Goal: Task Accomplishment & Management: Use online tool/utility

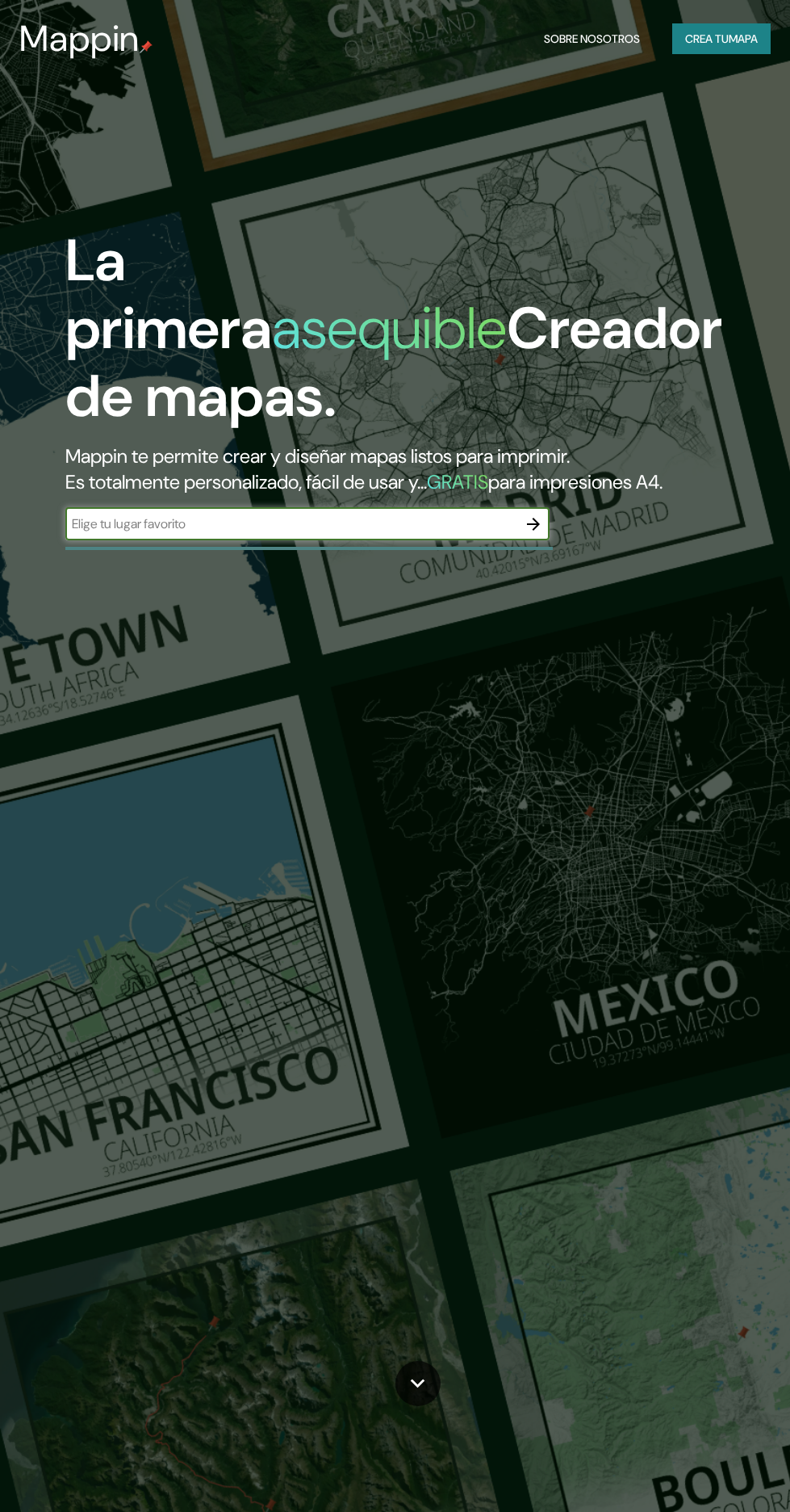
click at [533, 472] on font "para impresiones A4." at bounding box center [574, 481] width 174 height 25
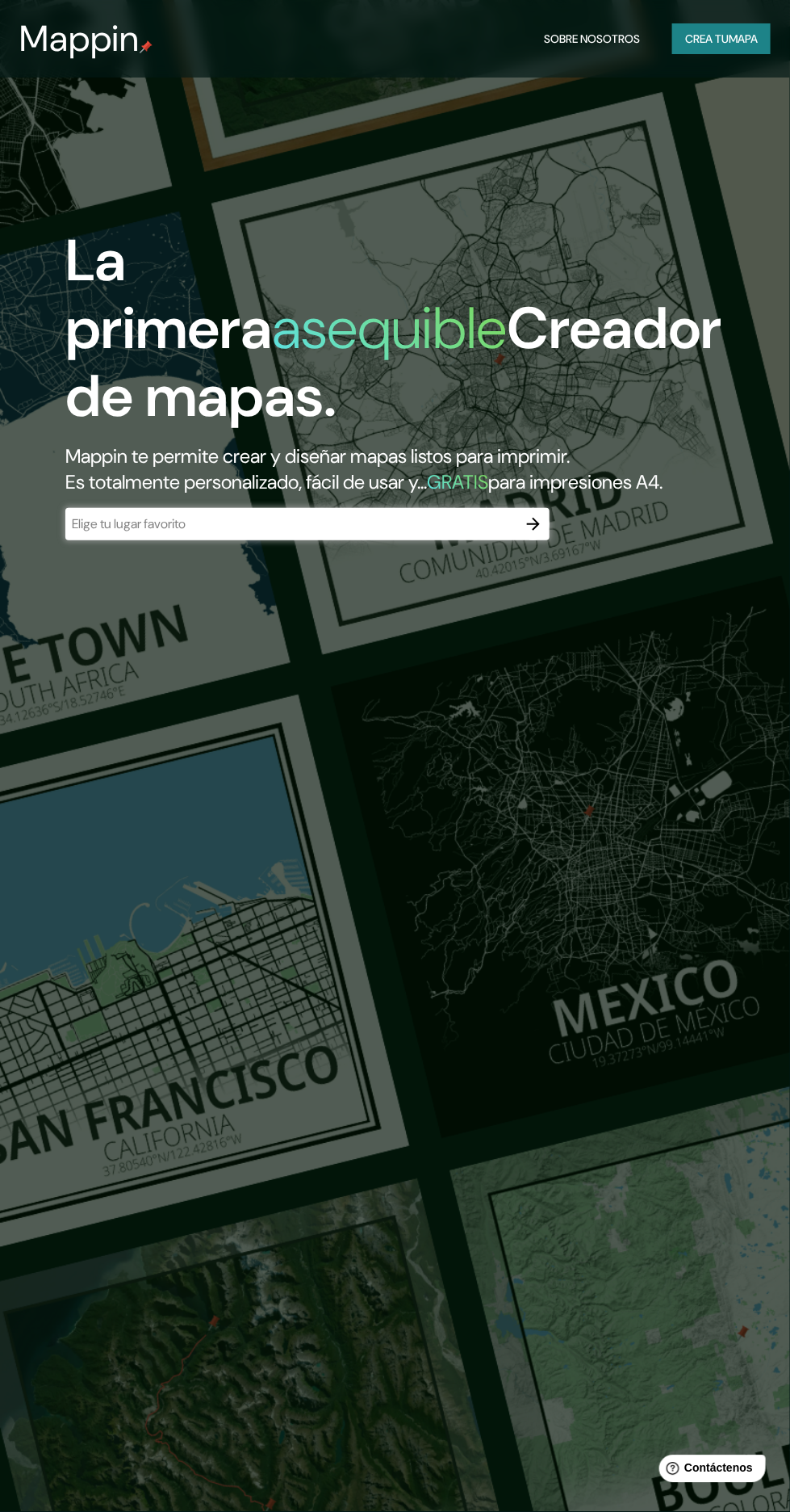
scroll to position [194, 0]
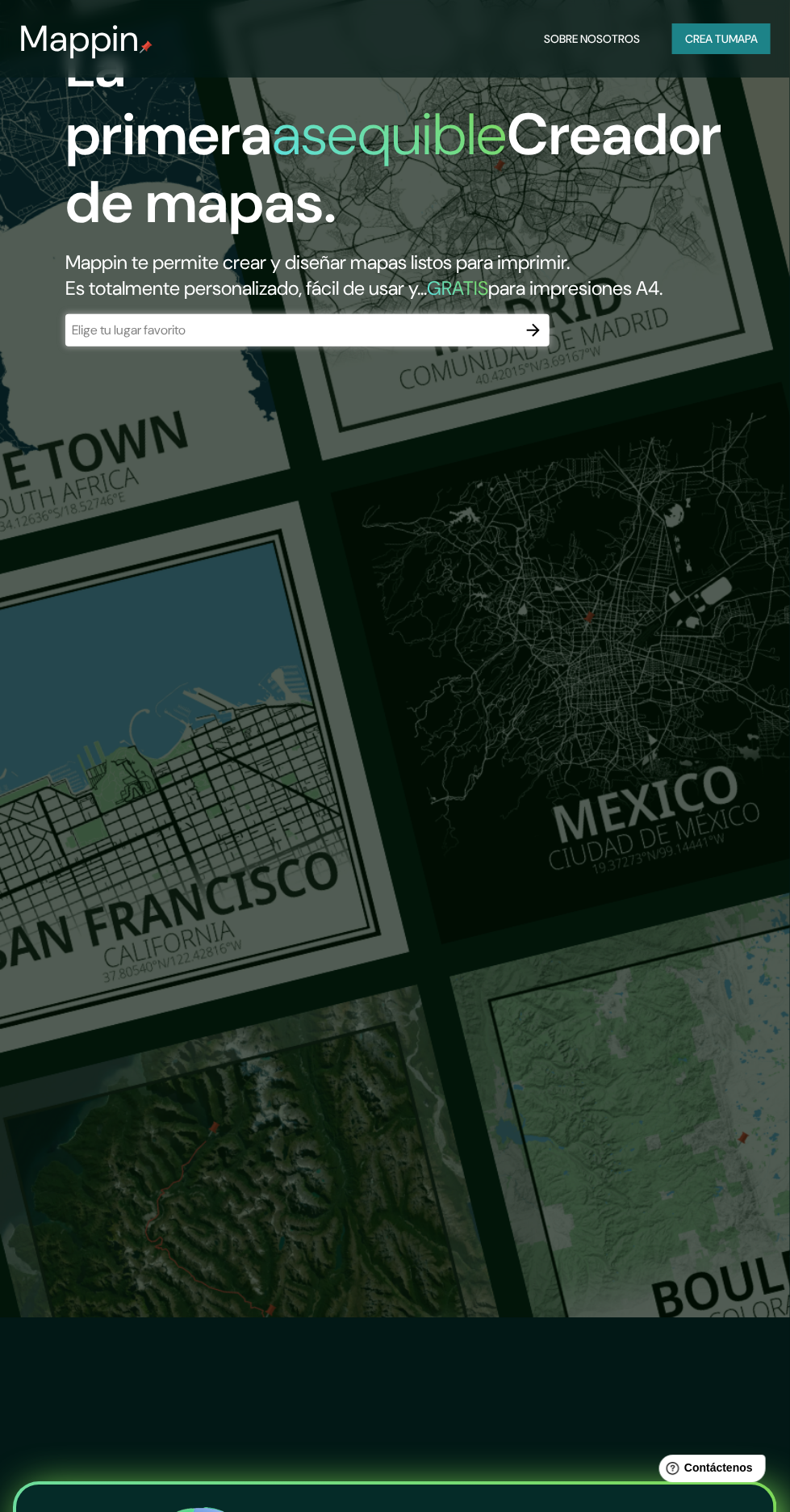
click at [535, 337] on icon "button" at bounding box center [533, 329] width 13 height 13
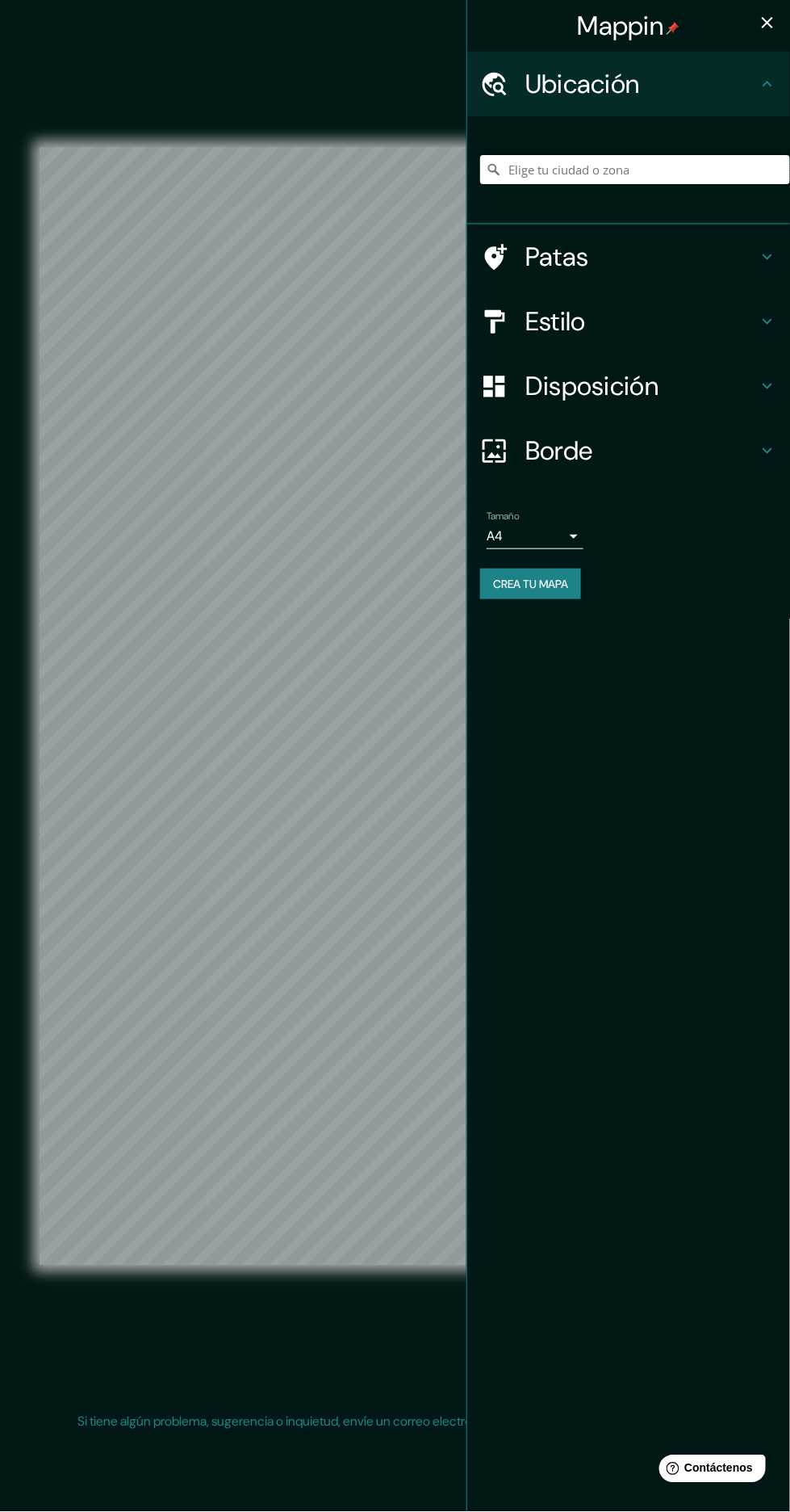
click at [736, 162] on input "Elige tu ciudad o zona" at bounding box center [635, 170] width 310 height 29
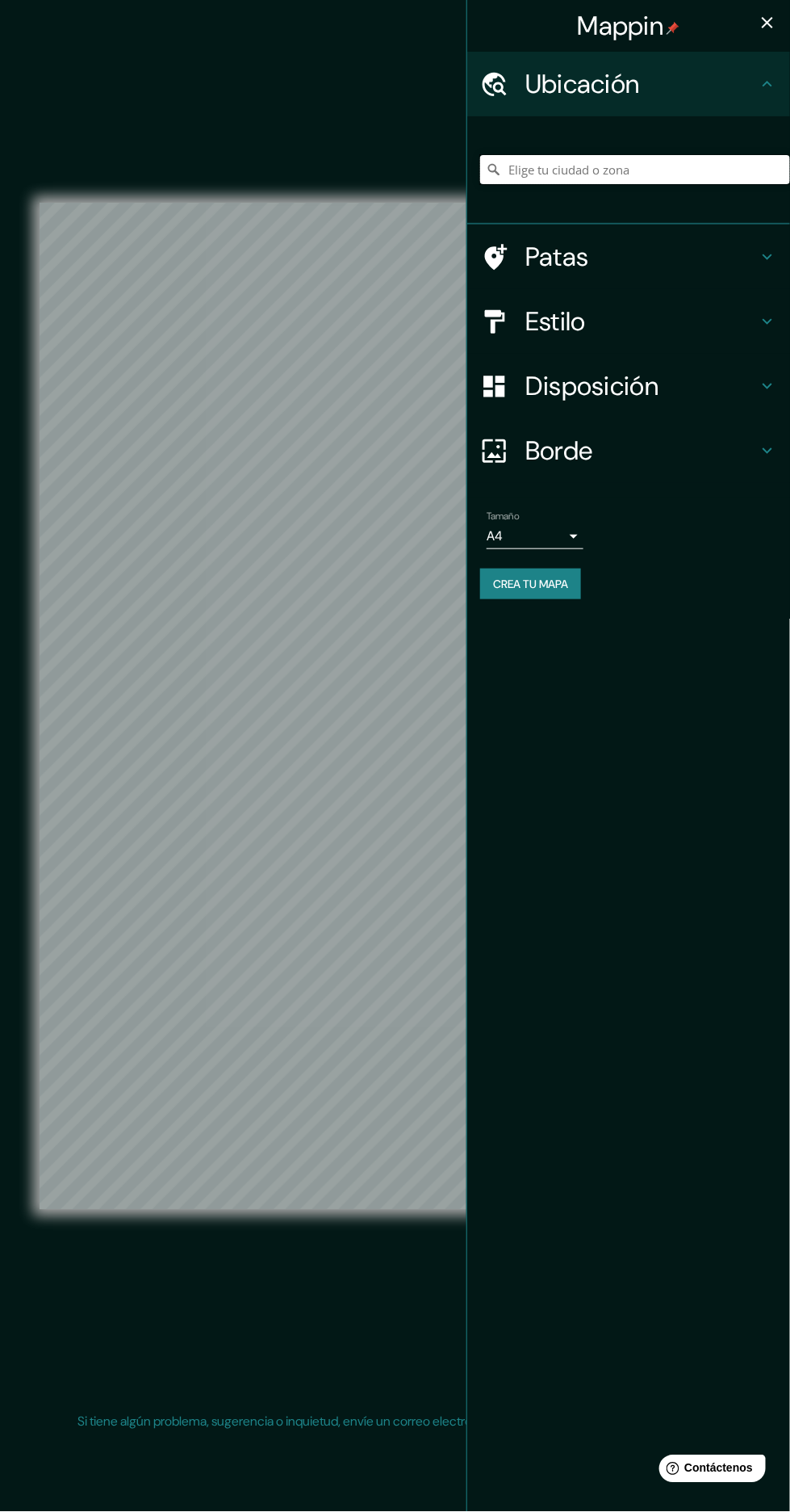
click at [686, 171] on input "Elige tu ciudad o zona" at bounding box center [635, 170] width 310 height 29
click at [680, 169] on input "Elige tu ciudad o zona" at bounding box center [635, 170] width 310 height 29
click at [630, 171] on input "Elige tu ciudad o zona" at bounding box center [635, 170] width 310 height 29
click at [670, 175] on input "Elige tu ciudad o zona" at bounding box center [635, 170] width 310 height 29
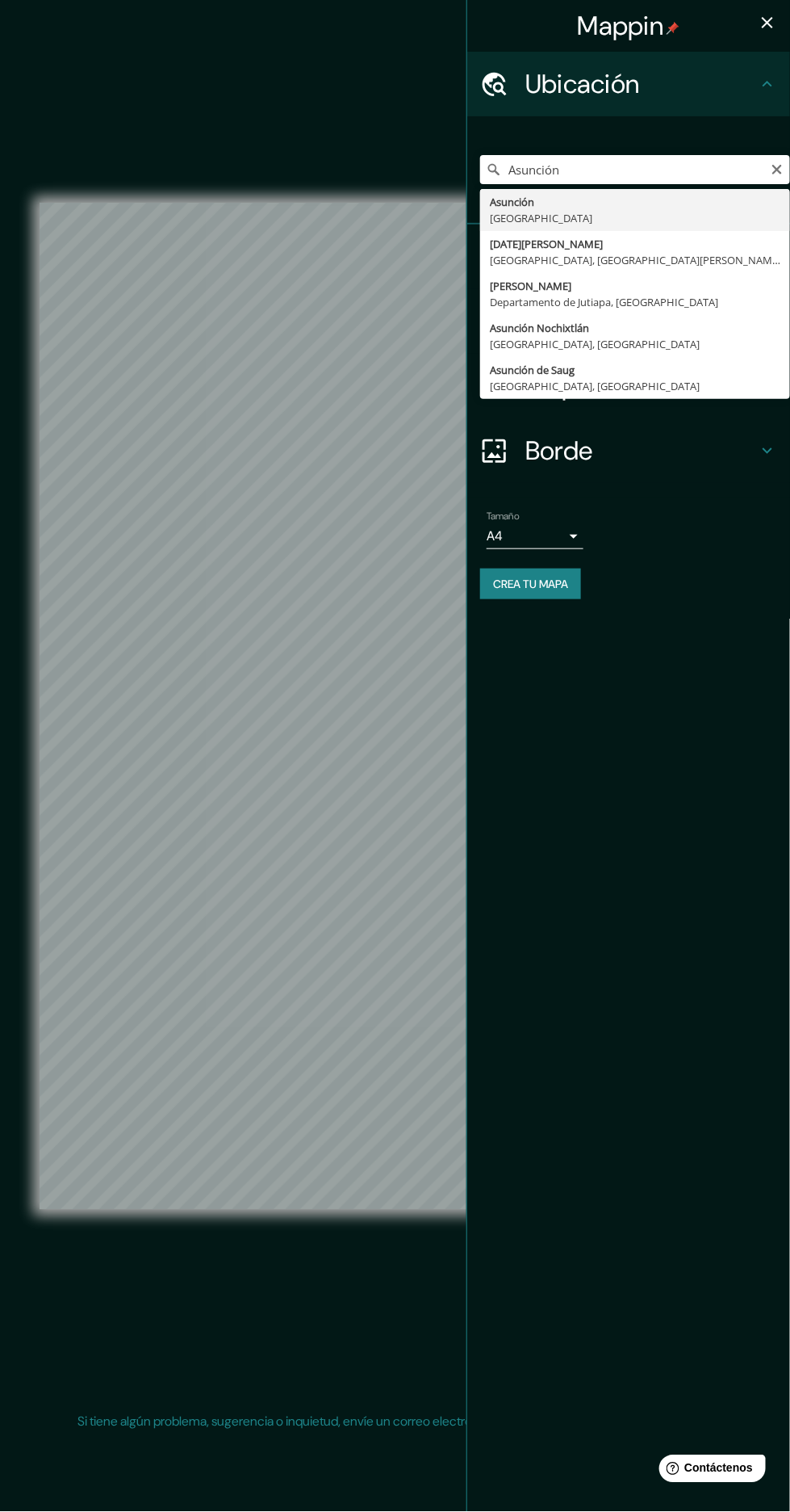
type input "[GEOGRAPHIC_DATA], [GEOGRAPHIC_DATA]"
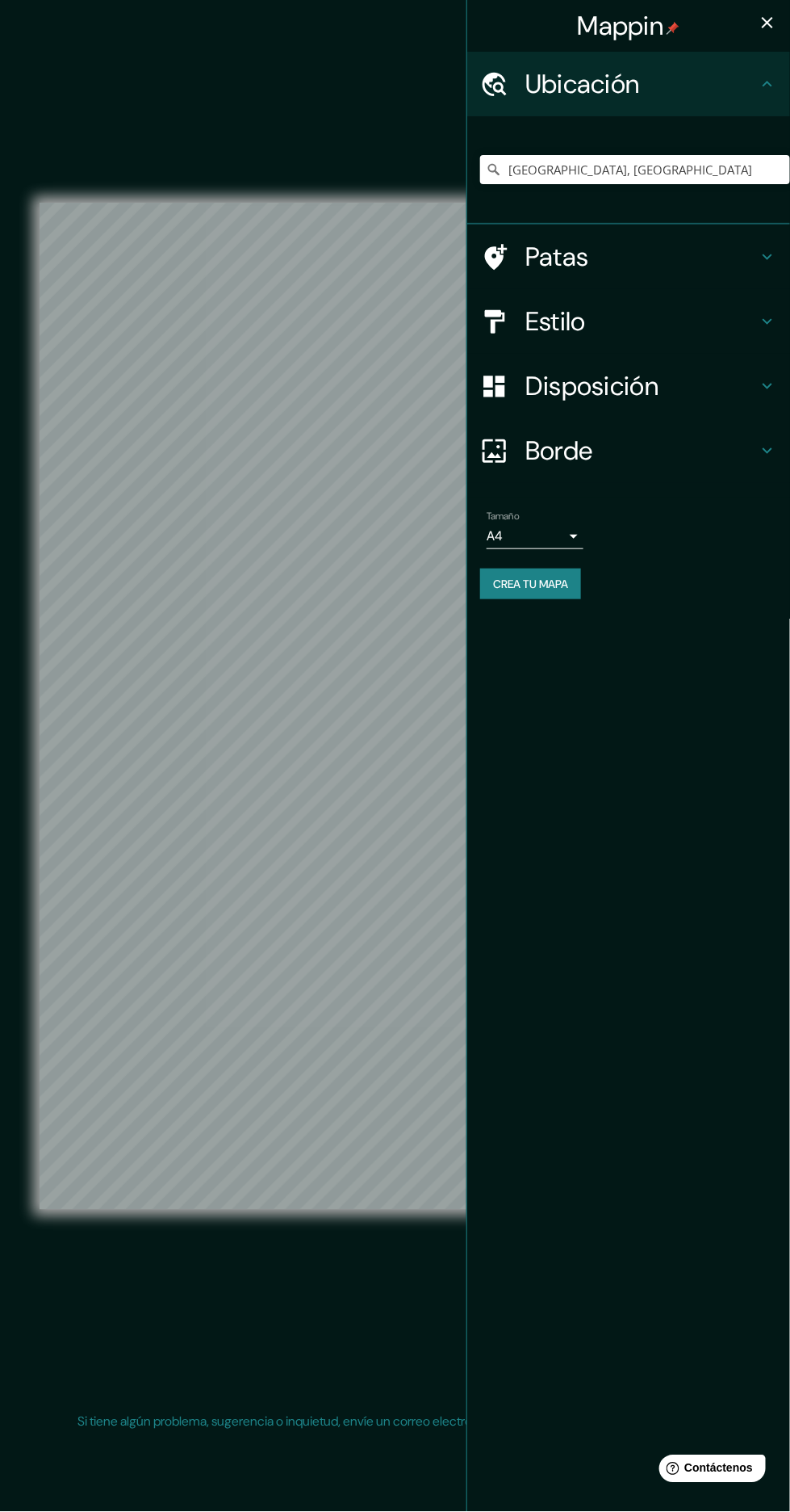
click at [768, 321] on icon at bounding box center [767, 321] width 20 height 20
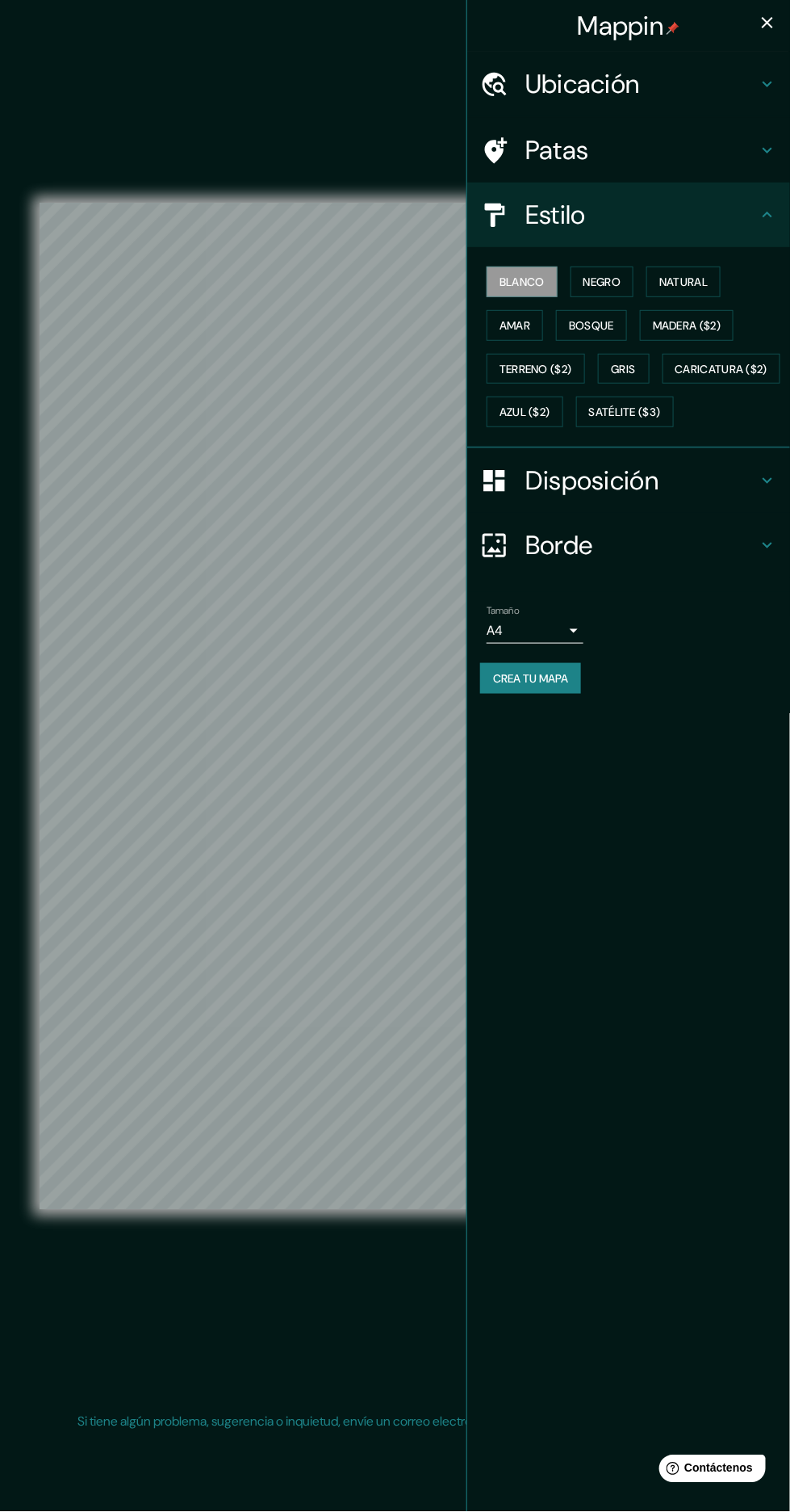
click at [708, 289] on font "Natural" at bounding box center [683, 282] width 48 height 21
